Goal: Navigation & Orientation: Find specific page/section

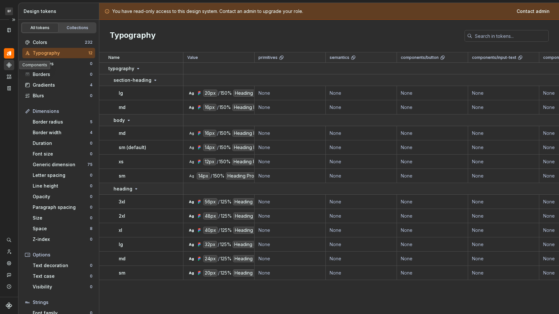
click at [11, 65] on icon "Components" at bounding box center [9, 65] width 5 height 5
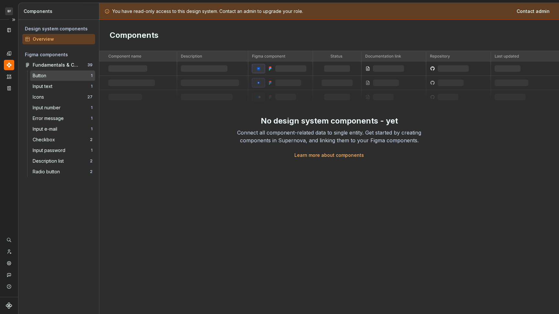
click at [46, 76] on div "Button" at bounding box center [41, 75] width 16 height 6
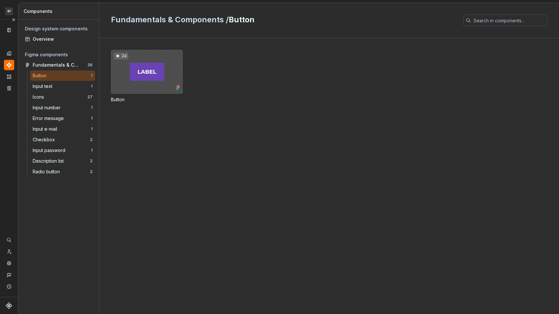
click at [138, 74] on div "24" at bounding box center [147, 72] width 72 height 44
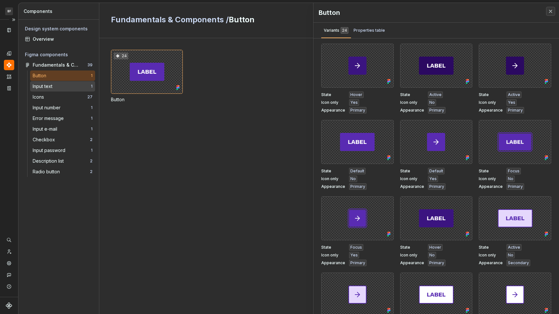
click at [62, 88] on div "Input text" at bounding box center [62, 86] width 58 height 6
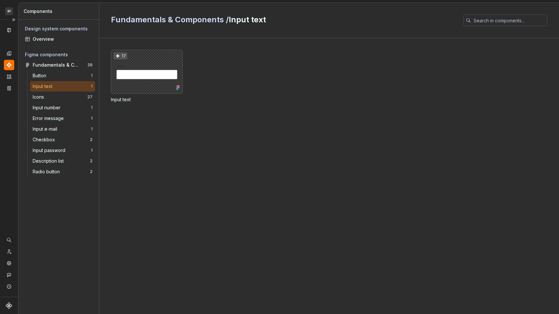
click at [63, 102] on div "Button 1 Input text 1 Icons 27 Input number 1 Error message 1 Input e-mail 1 Ch…" at bounding box center [62, 124] width 65 height 106
click at [63, 101] on div "Icons 27" at bounding box center [62, 97] width 65 height 10
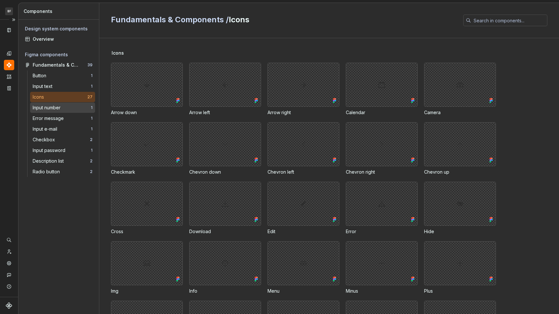
click at [64, 111] on div "Input number 1" at bounding box center [62, 108] width 65 height 10
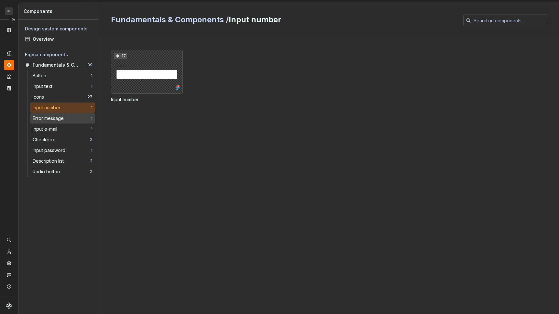
click at [66, 121] on div "Error message" at bounding box center [50, 118] width 34 height 6
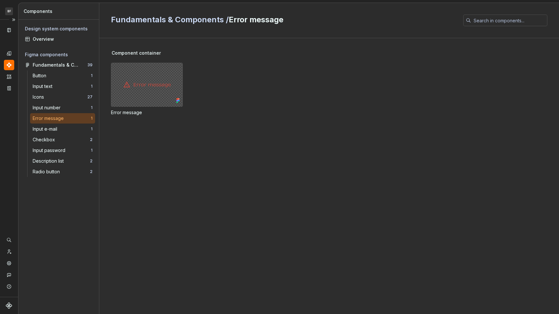
click at [145, 81] on div at bounding box center [147, 85] width 72 height 44
